Goal: Information Seeking & Learning: Learn about a topic

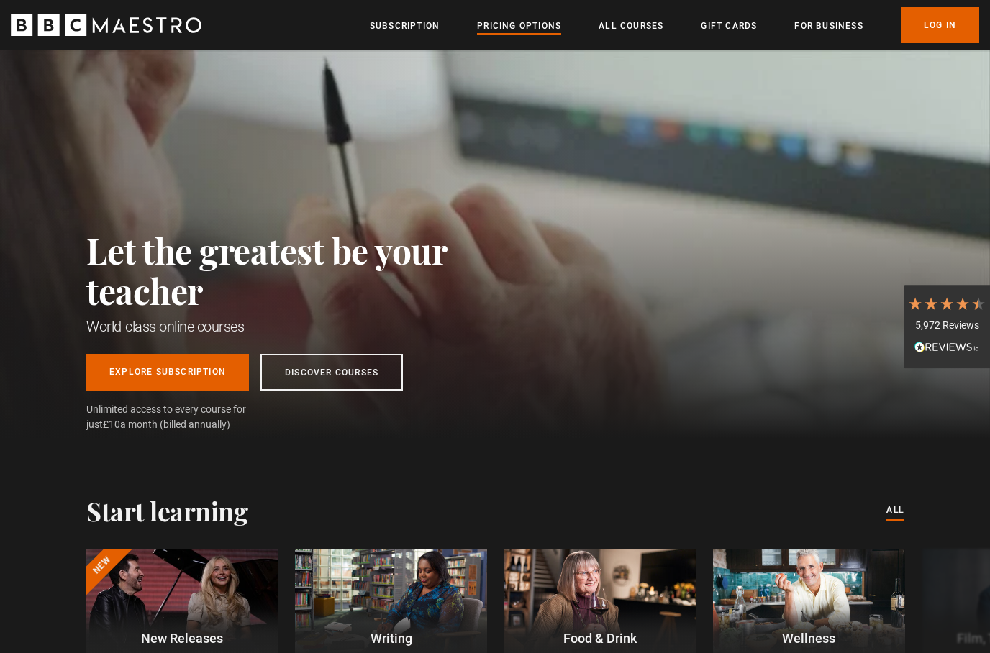
click at [507, 26] on link "Pricing Options" at bounding box center [519, 26] width 84 height 14
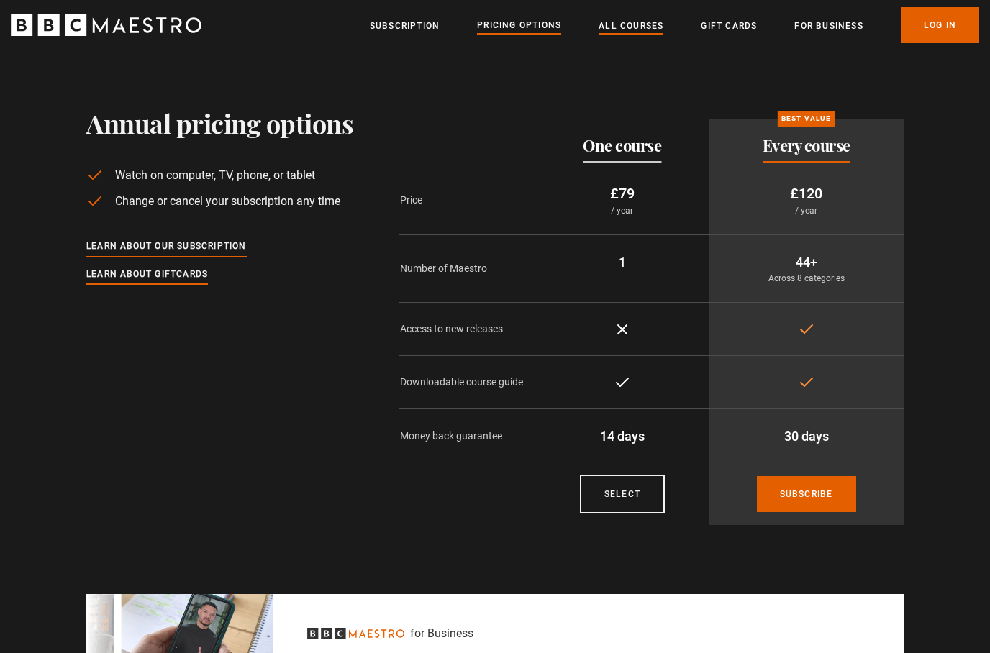
click at [626, 31] on link "All Courses" at bounding box center [631, 26] width 65 height 14
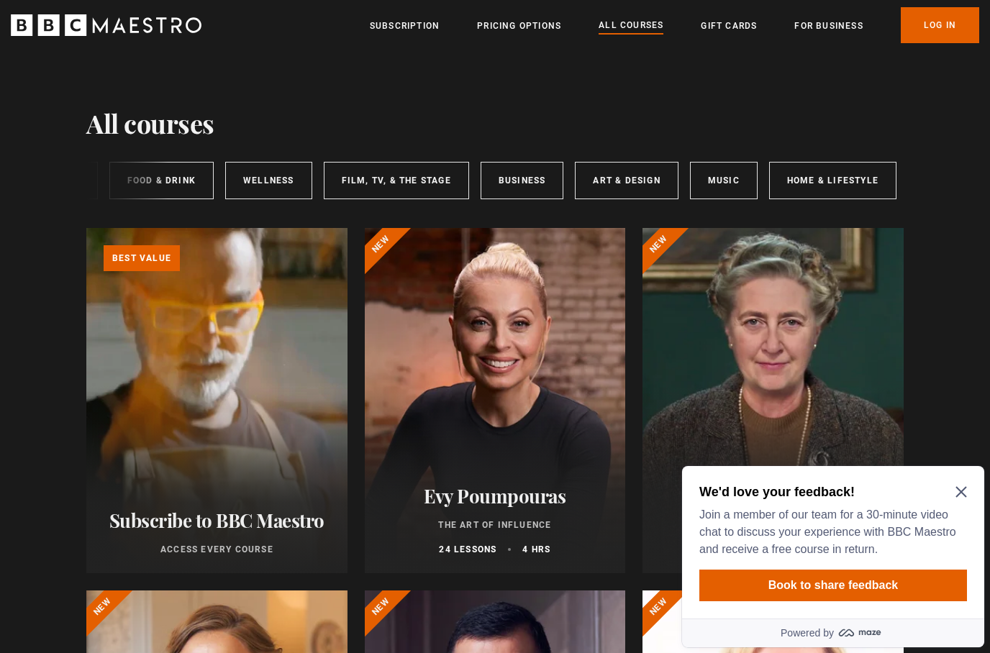
scroll to position [0, 215]
click at [723, 192] on link "Music" at bounding box center [725, 180] width 68 height 37
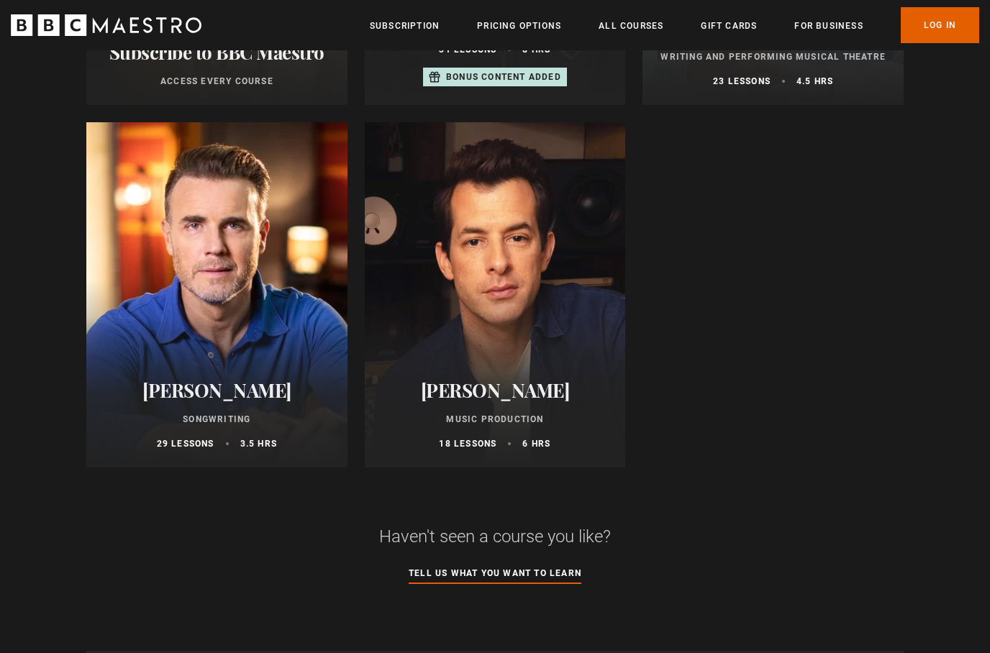
scroll to position [468, 0]
click at [500, 393] on h2 "[PERSON_NAME]" at bounding box center [495, 391] width 227 height 22
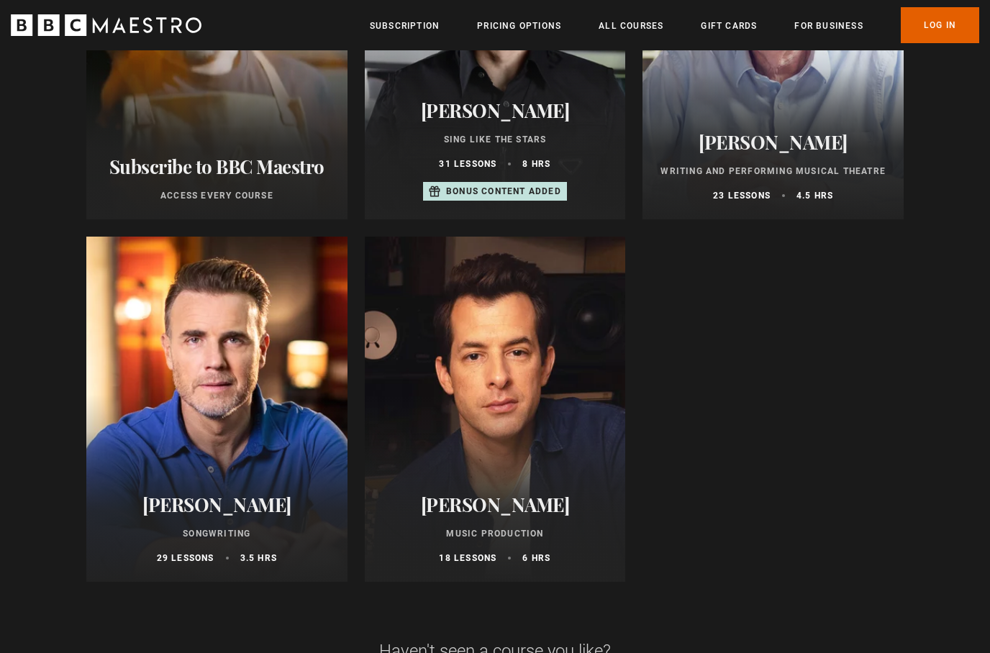
scroll to position [360, 0]
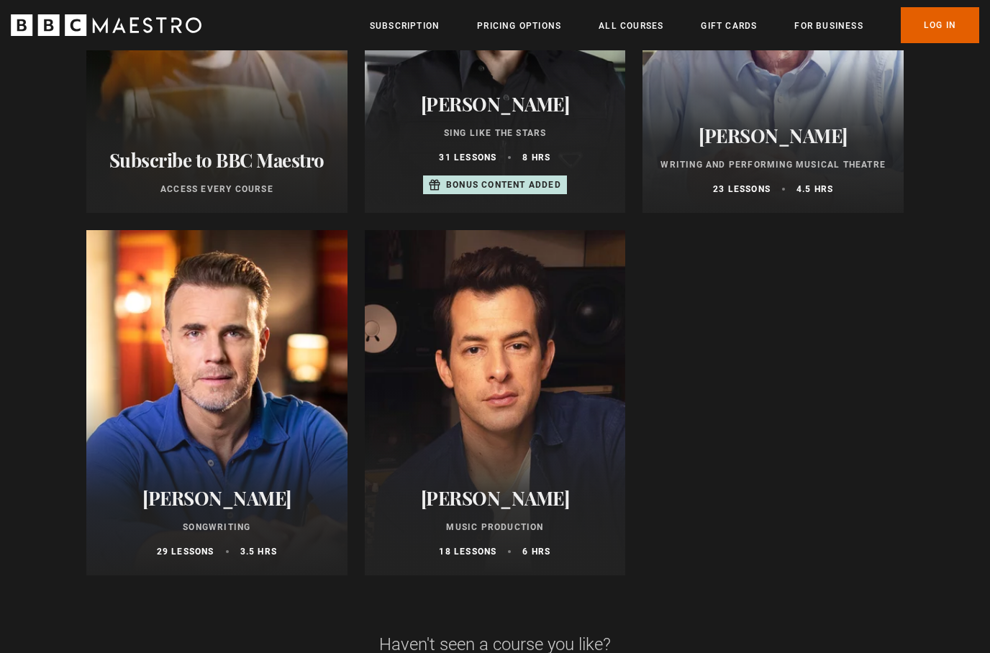
click at [202, 477] on div "Gary Barlow Songwriting 29 lessons 3.5 hrs" at bounding box center [216, 524] width 261 height 106
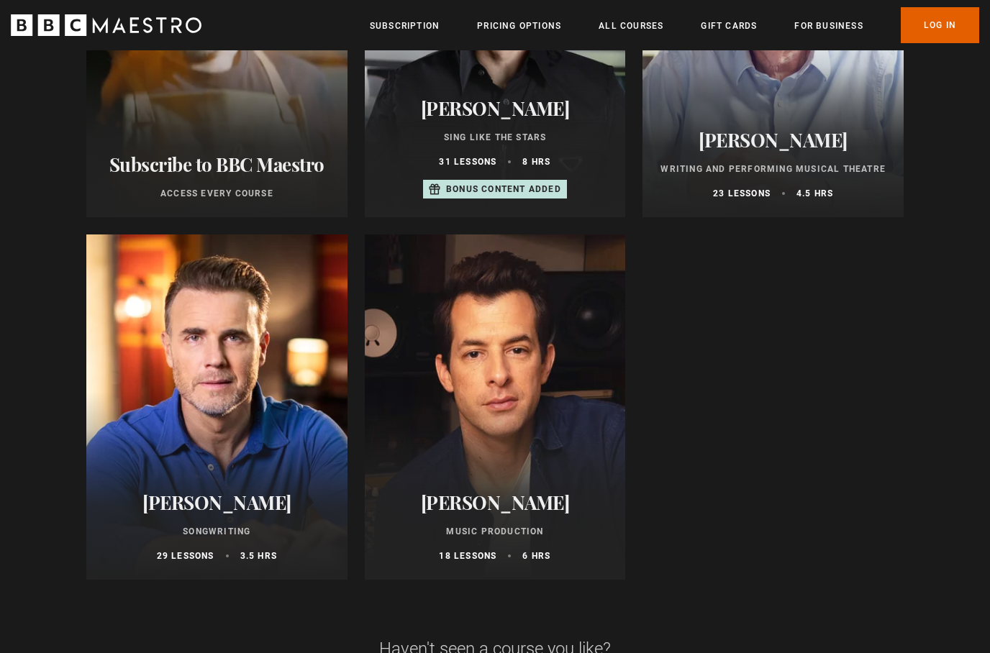
scroll to position [355, 0]
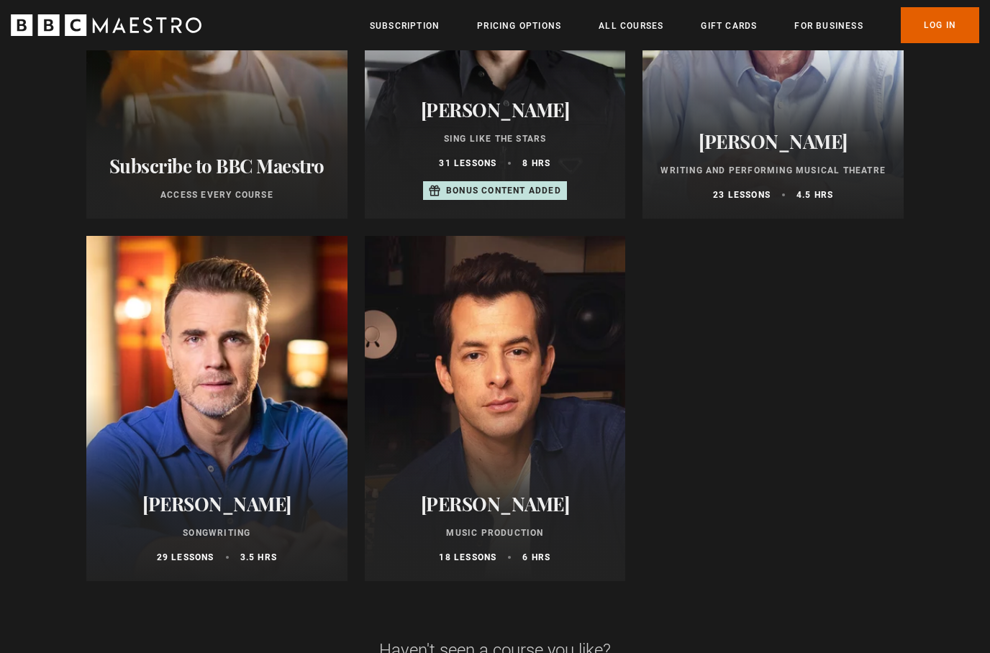
click at [502, 398] on div at bounding box center [495, 408] width 261 height 345
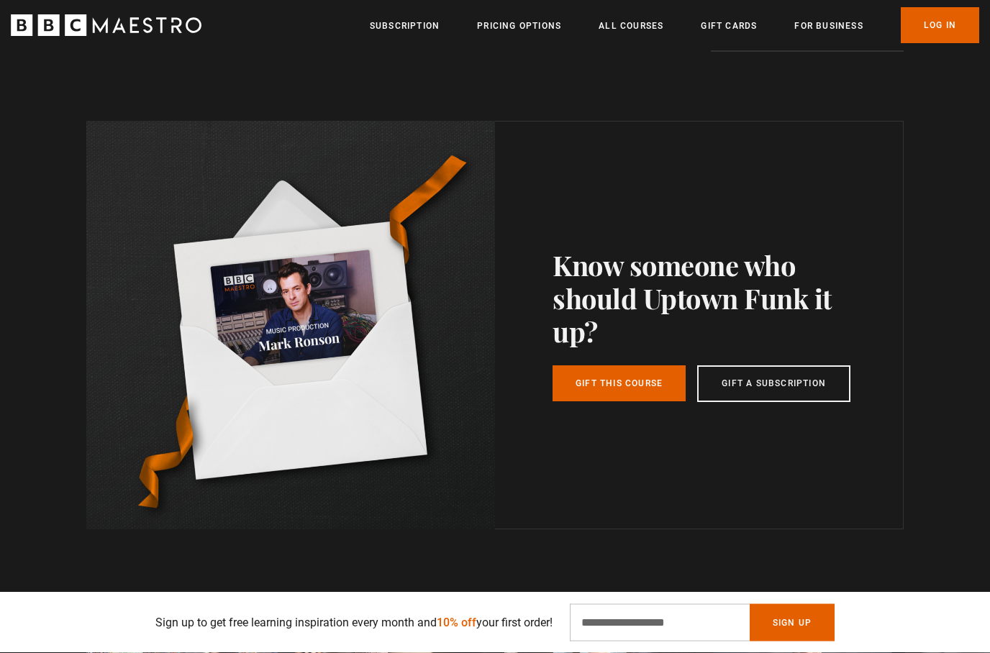
scroll to position [3527, 0]
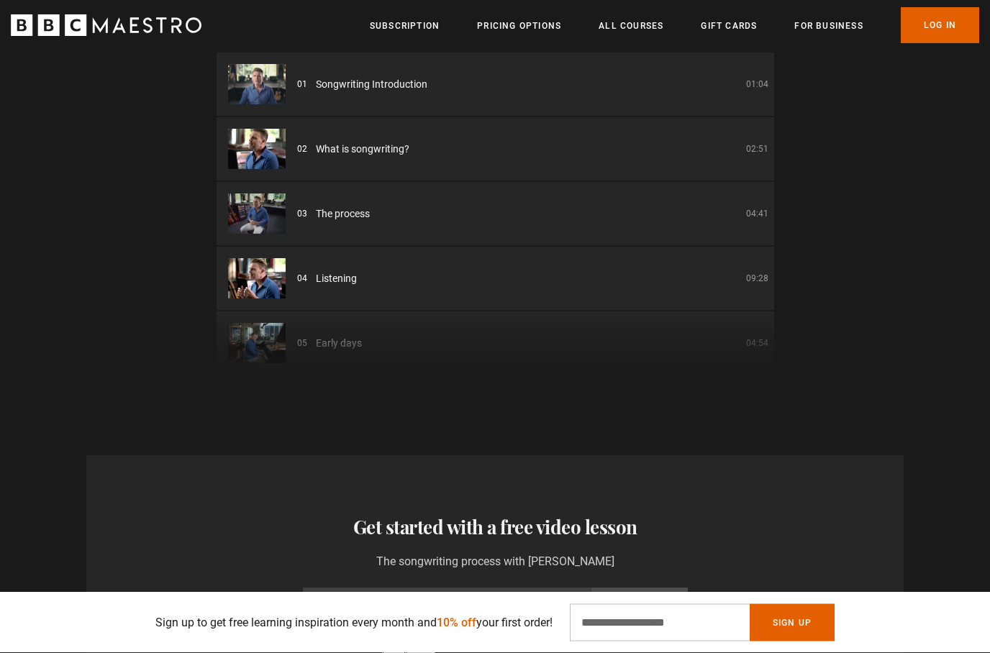
scroll to position [2001, 0]
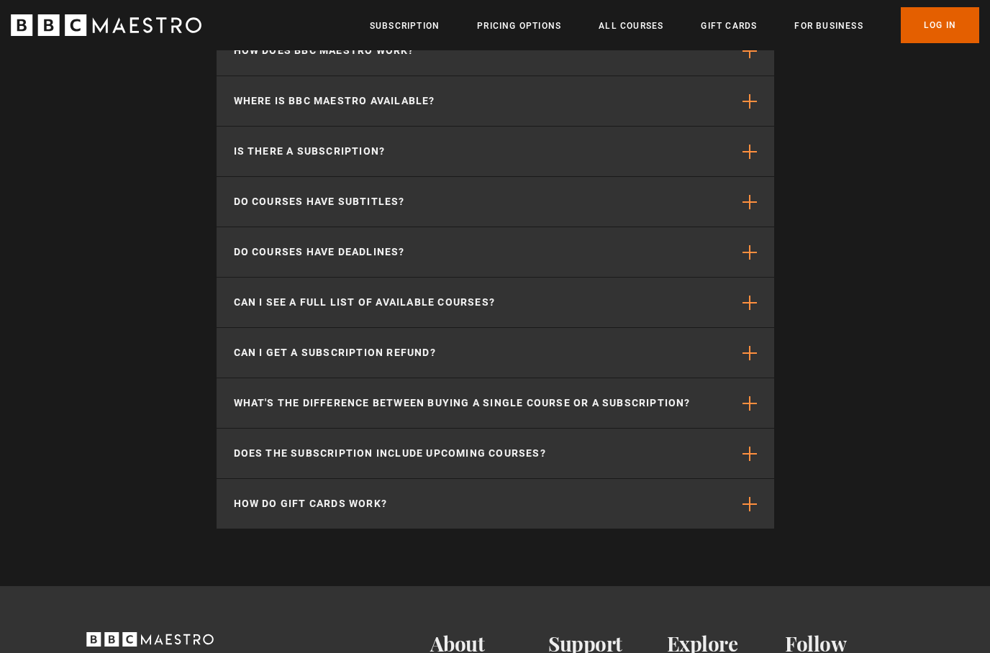
scroll to position [4711, 0]
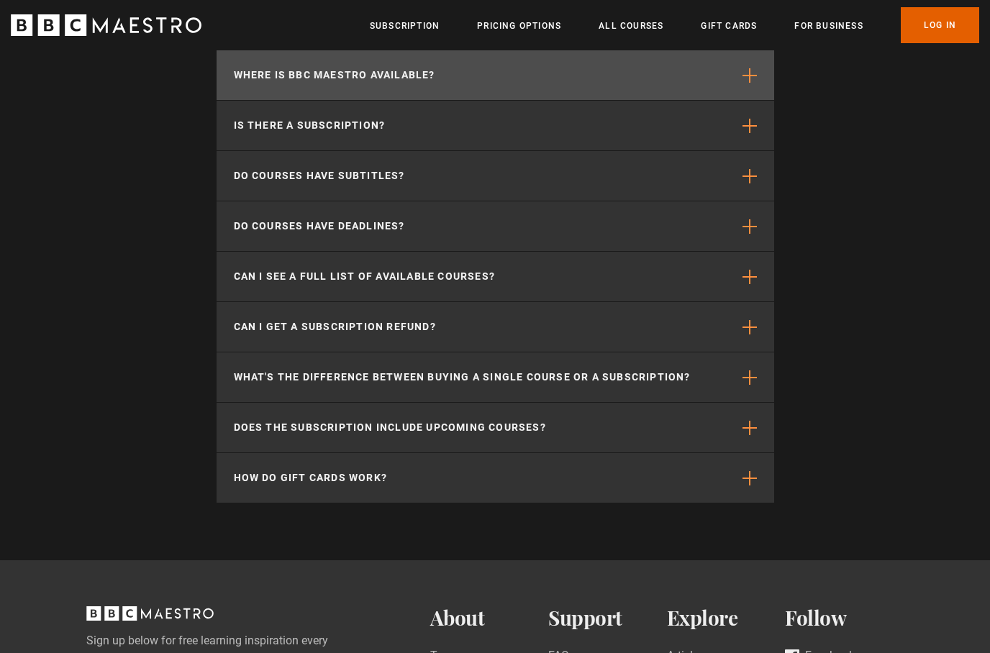
click at [288, 83] on p "Where is BBC Maestro available?" at bounding box center [334, 75] width 201 height 15
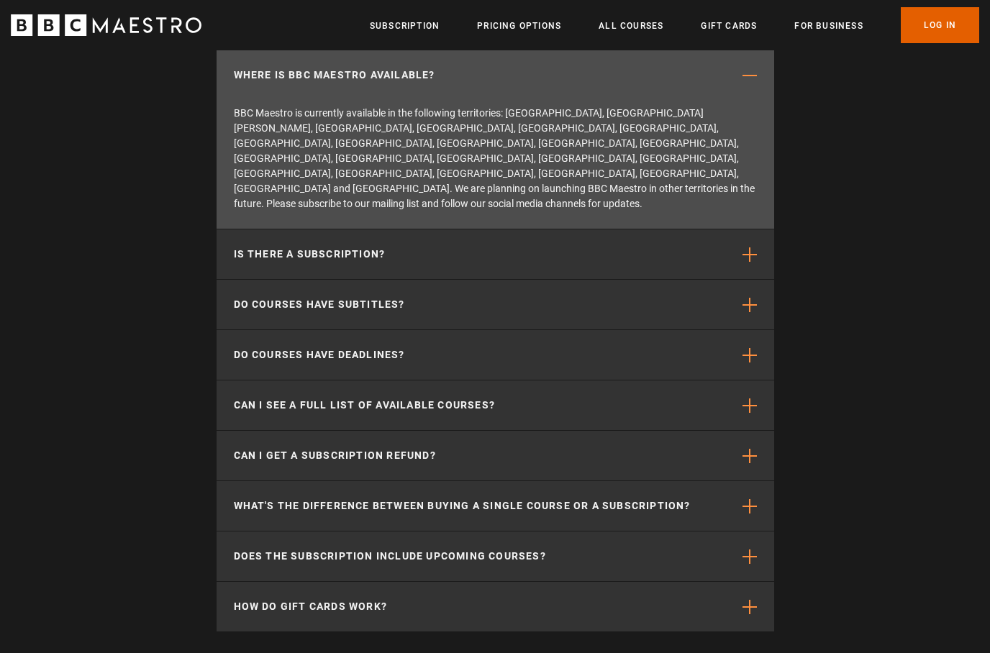
scroll to position [0, 2828]
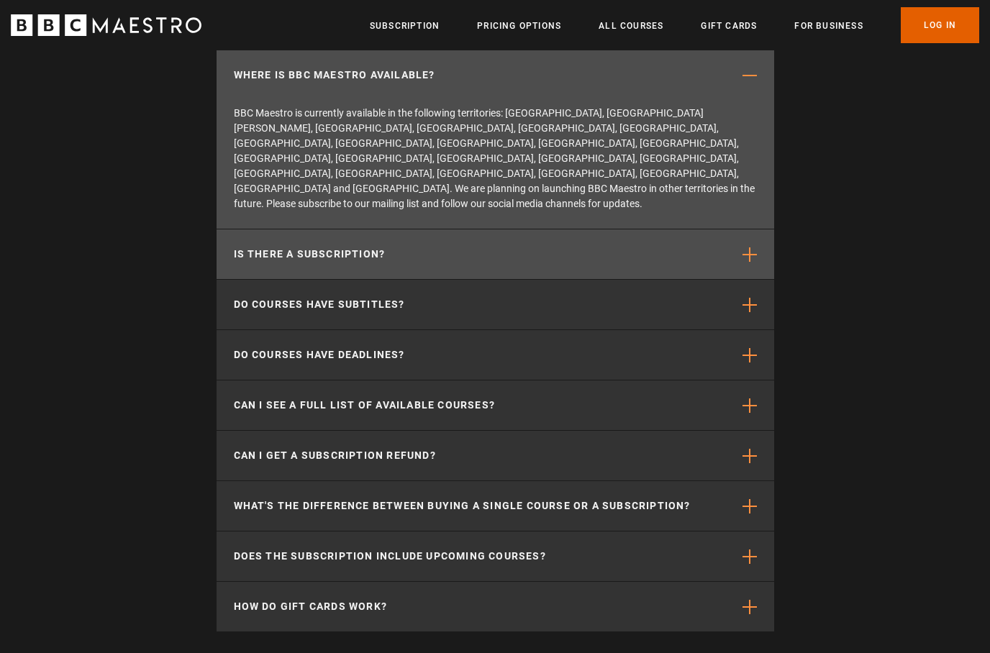
click at [280, 252] on p "Is there a subscription?" at bounding box center [310, 254] width 152 height 15
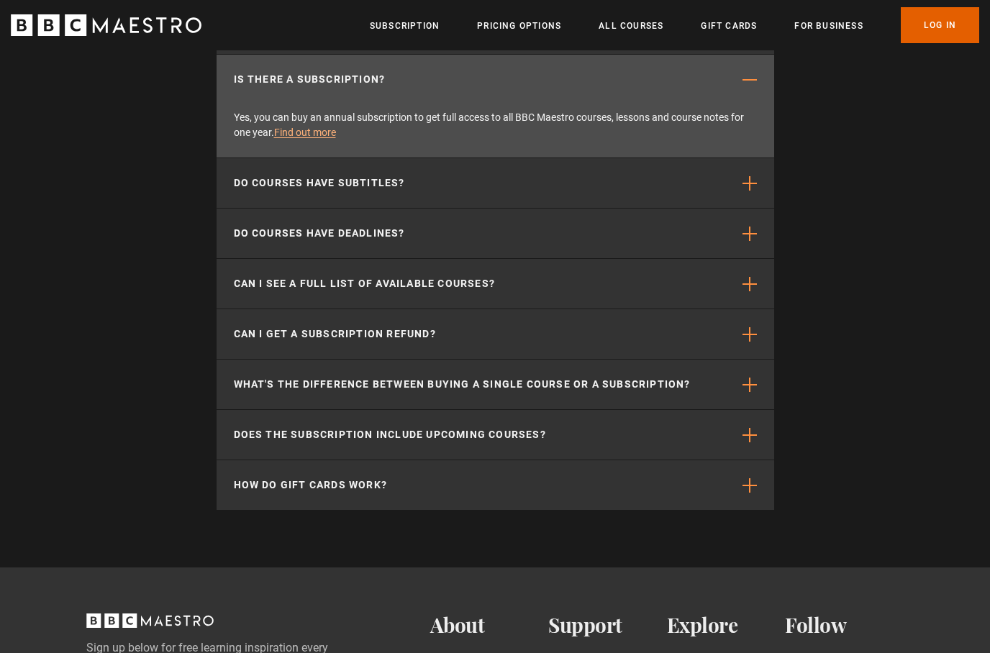
scroll to position [4756, 0]
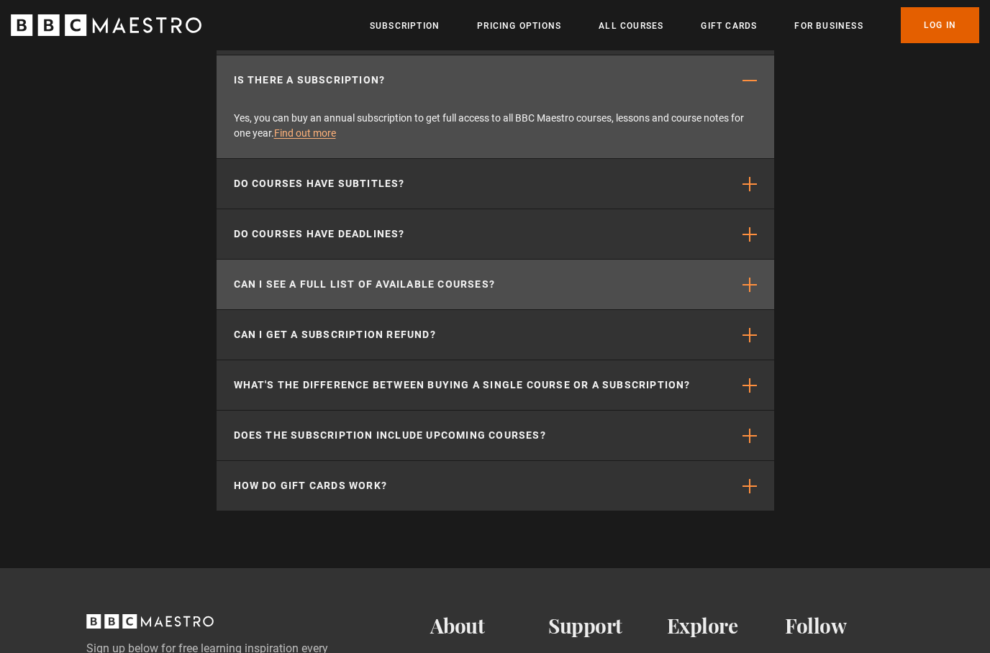
click at [262, 292] on p "Can I see a full list of available courses?" at bounding box center [365, 284] width 262 height 15
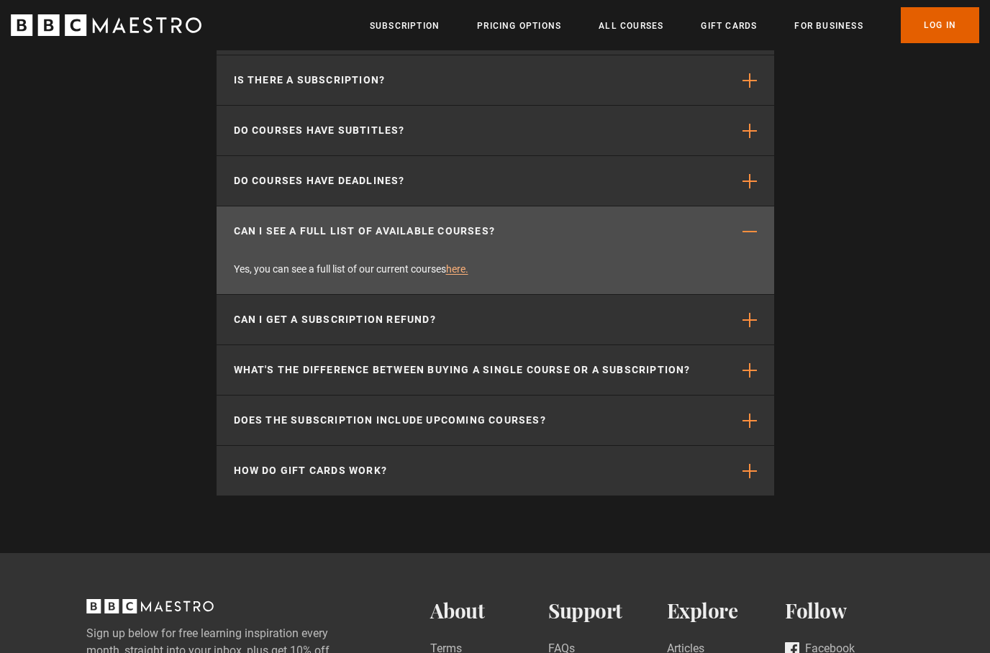
scroll to position [0, 3016]
click at [459, 275] on link "here." at bounding box center [457, 269] width 22 height 12
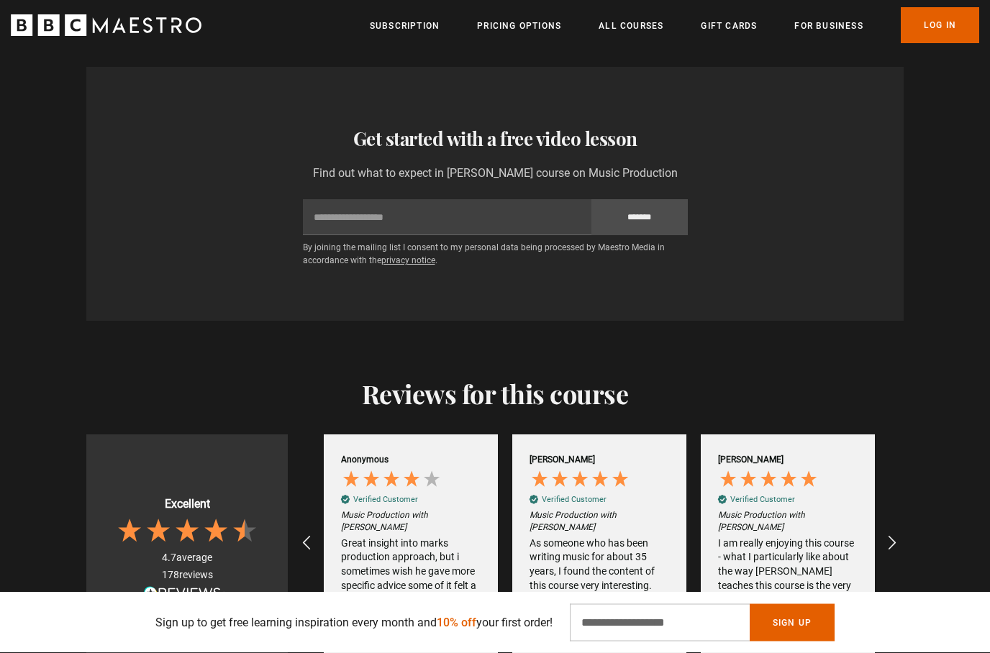
scroll to position [0, 0]
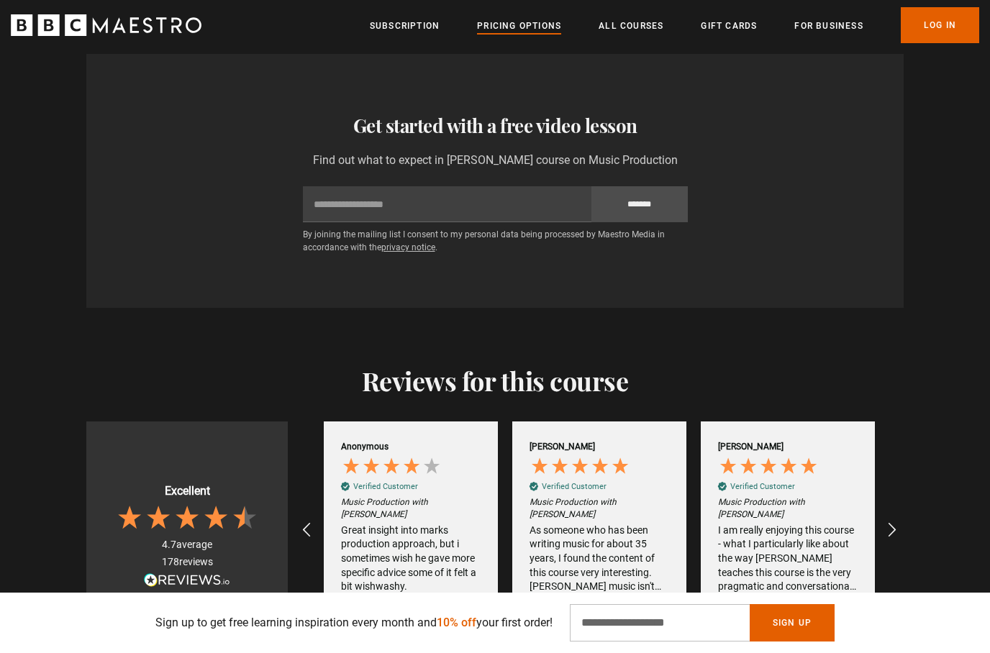
click at [525, 26] on link "Pricing Options" at bounding box center [519, 26] width 84 height 14
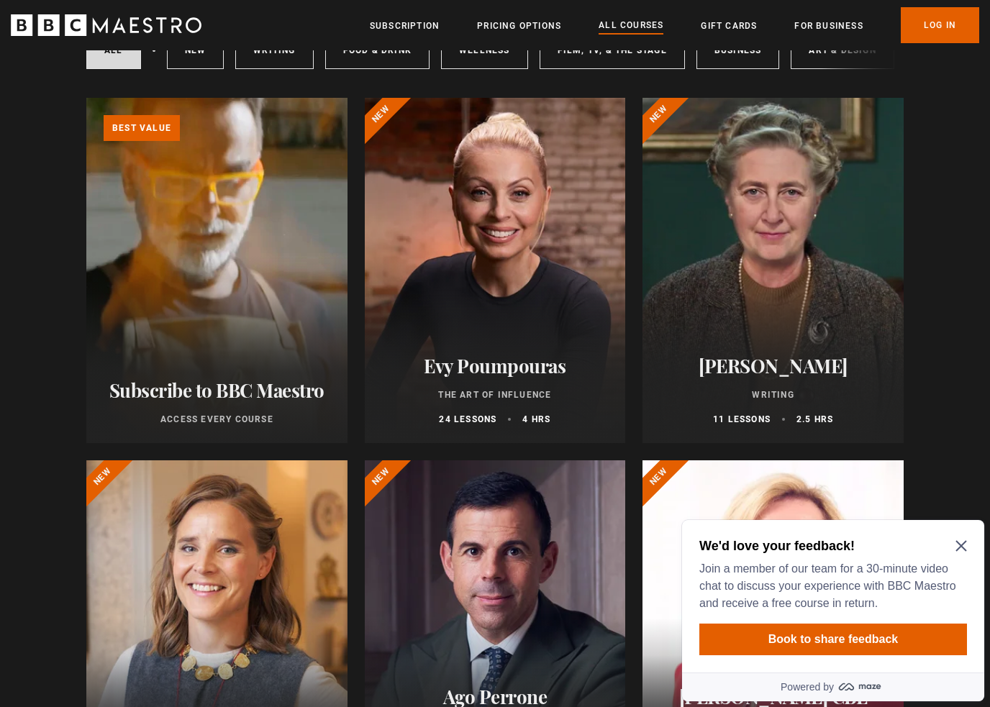
scroll to position [132, 0]
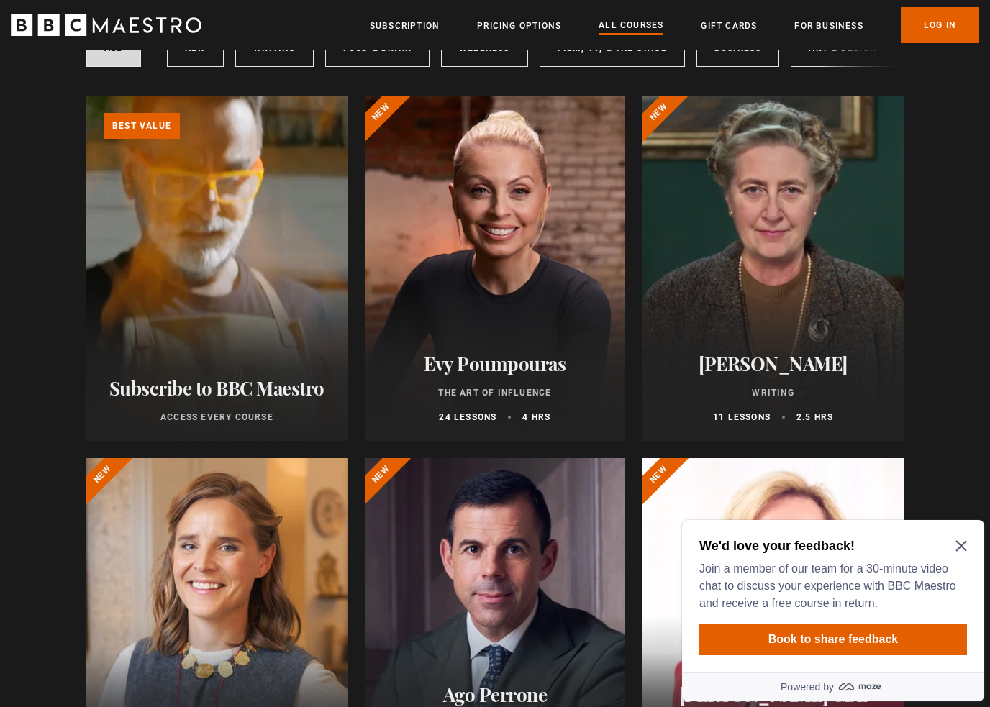
click at [959, 548] on icon "Close Maze Prompt" at bounding box center [961, 546] width 11 height 11
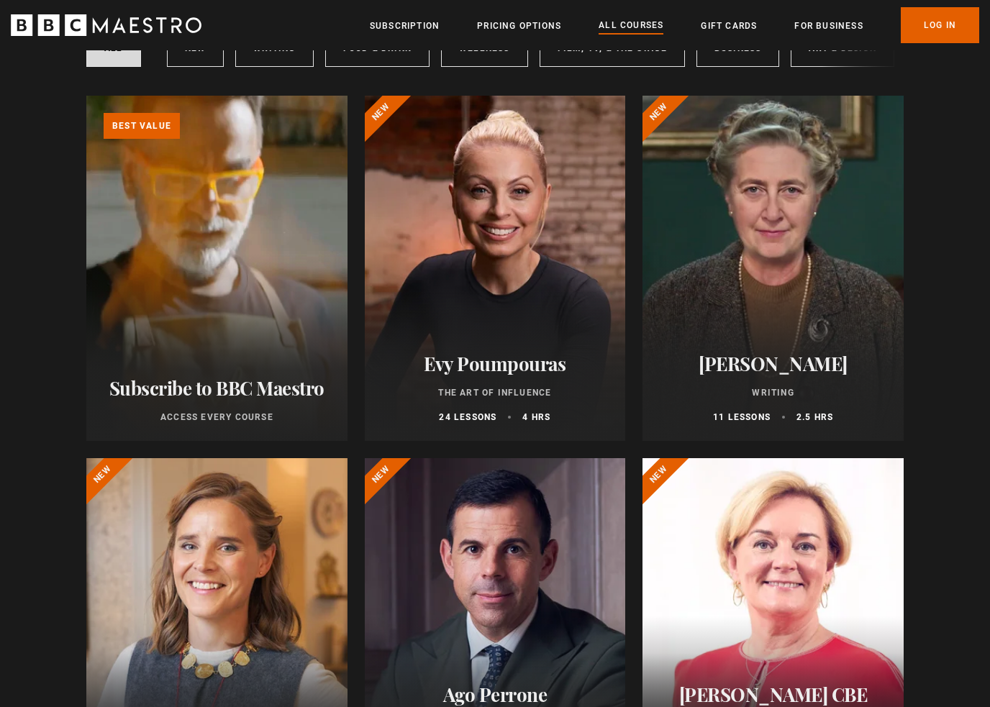
click at [770, 324] on div at bounding box center [773, 268] width 261 height 345
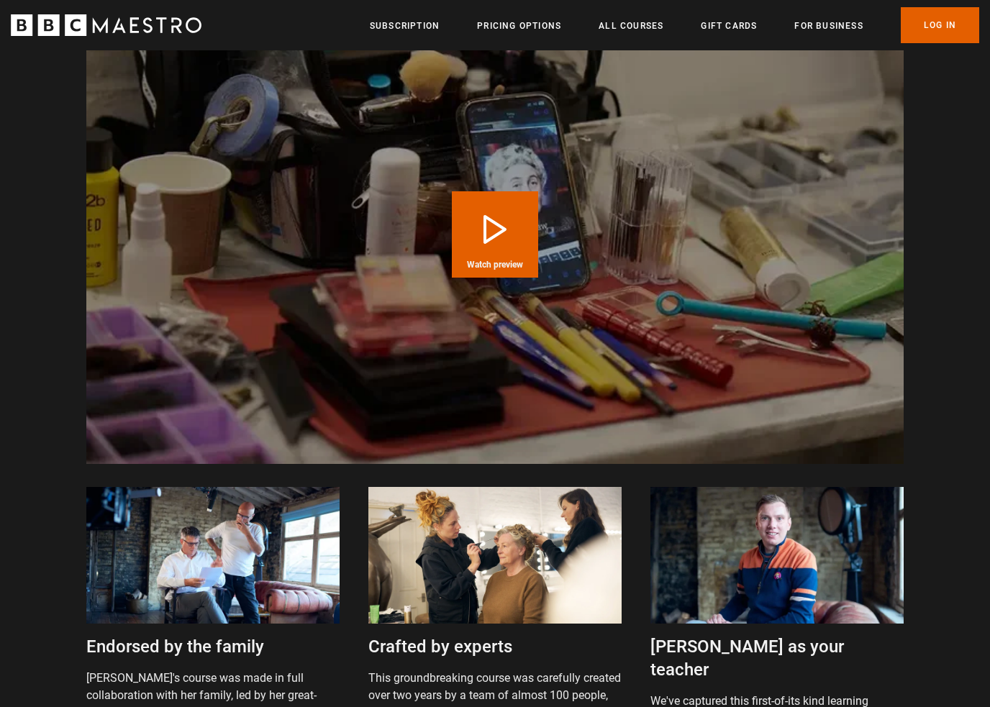
scroll to position [2916, 0]
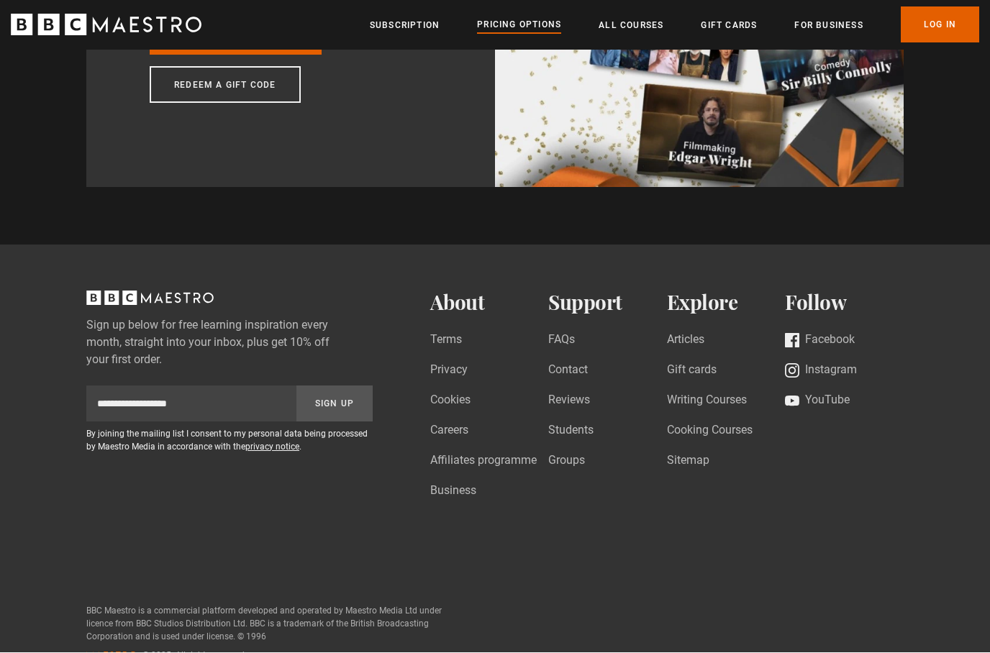
scroll to position [1307, 0]
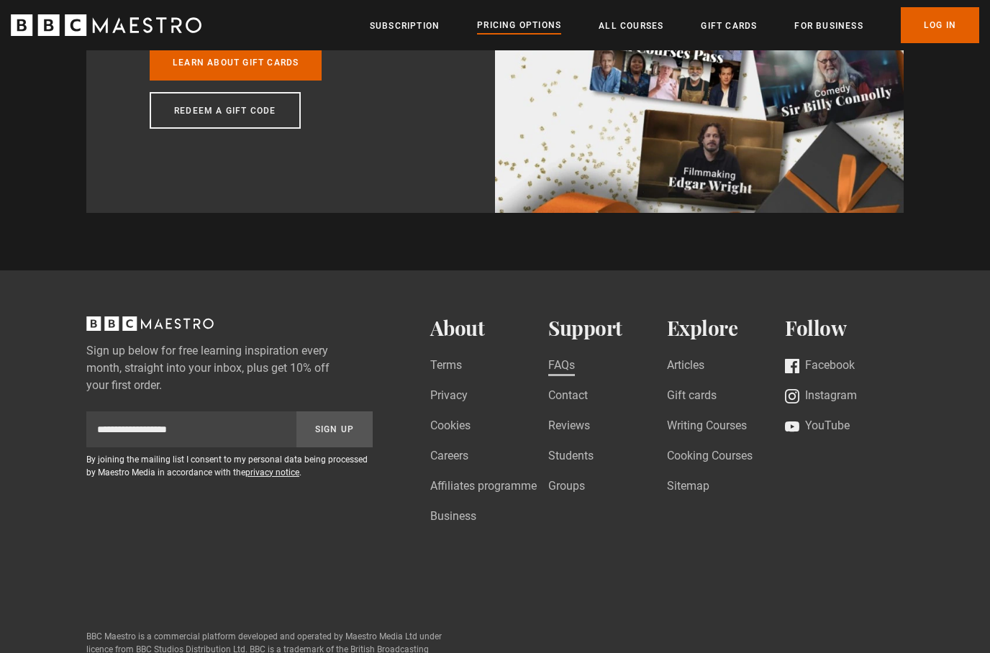
click at [568, 368] on link "FAQs" at bounding box center [561, 366] width 27 height 19
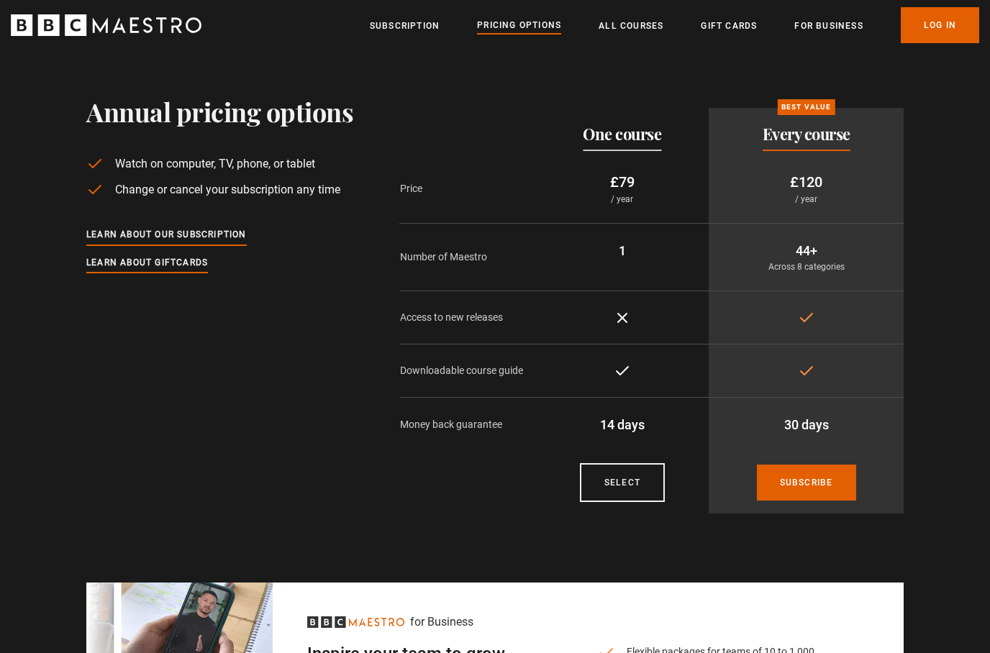
scroll to position [0, 0]
